Goal: Find specific page/section: Find specific page/section

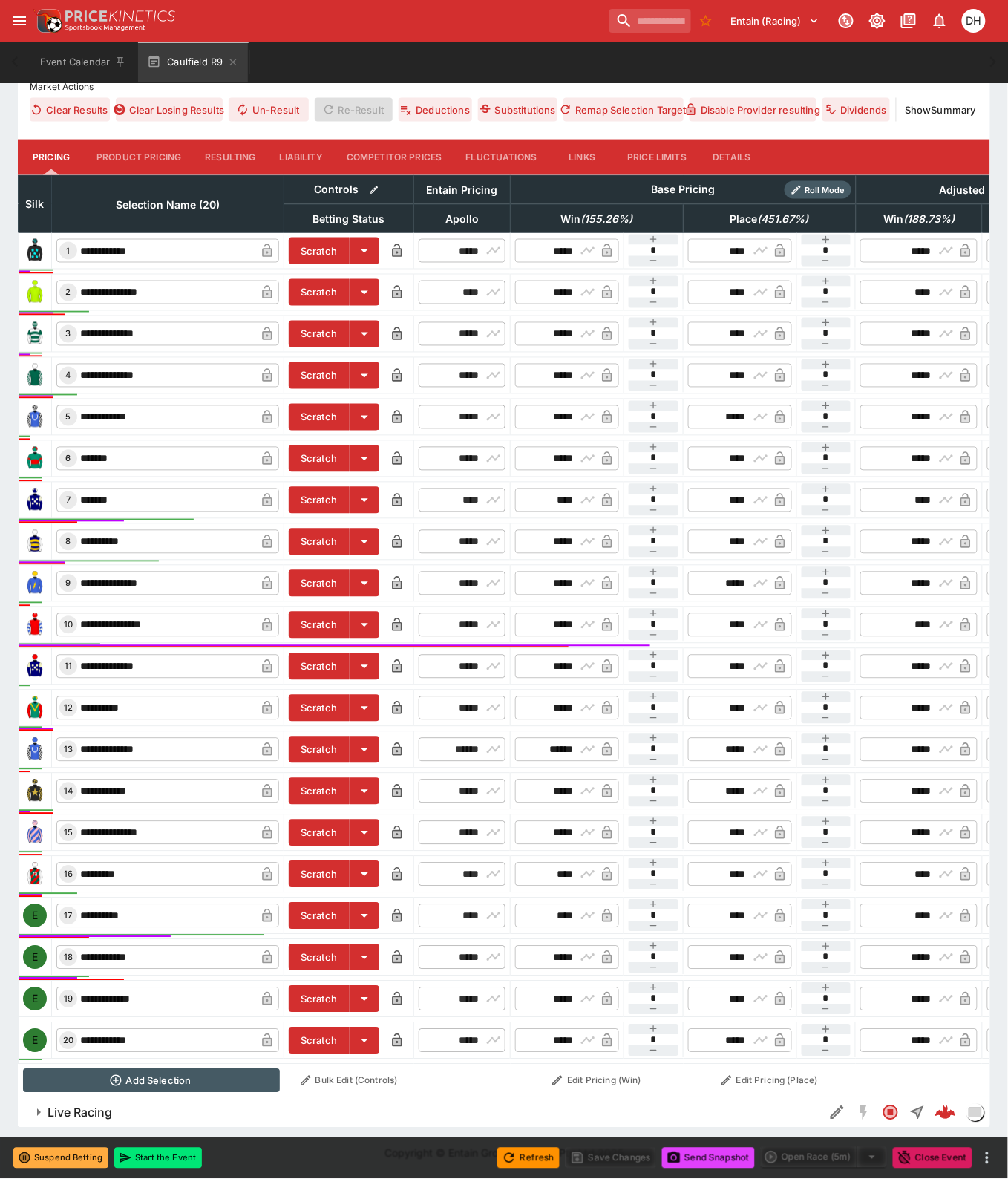
scroll to position [0, 185]
